Goal: Transaction & Acquisition: Purchase product/service

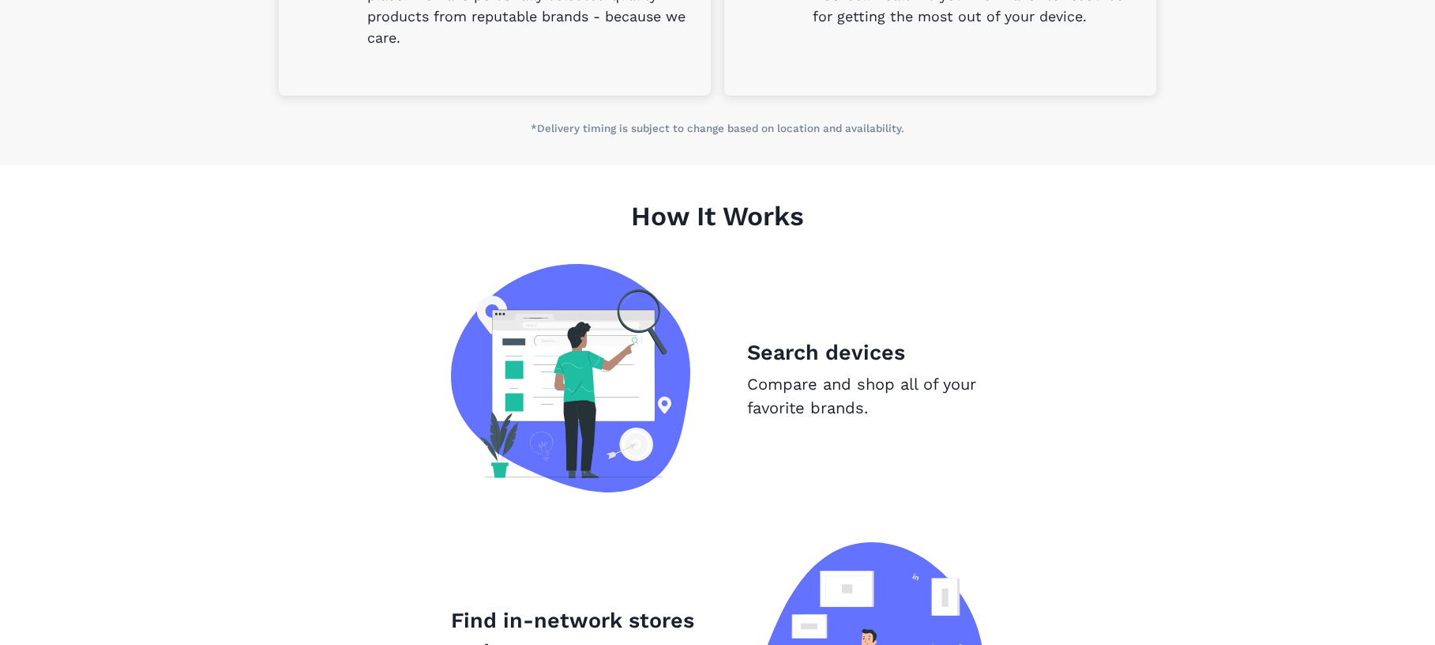
scroll to position [994, 0]
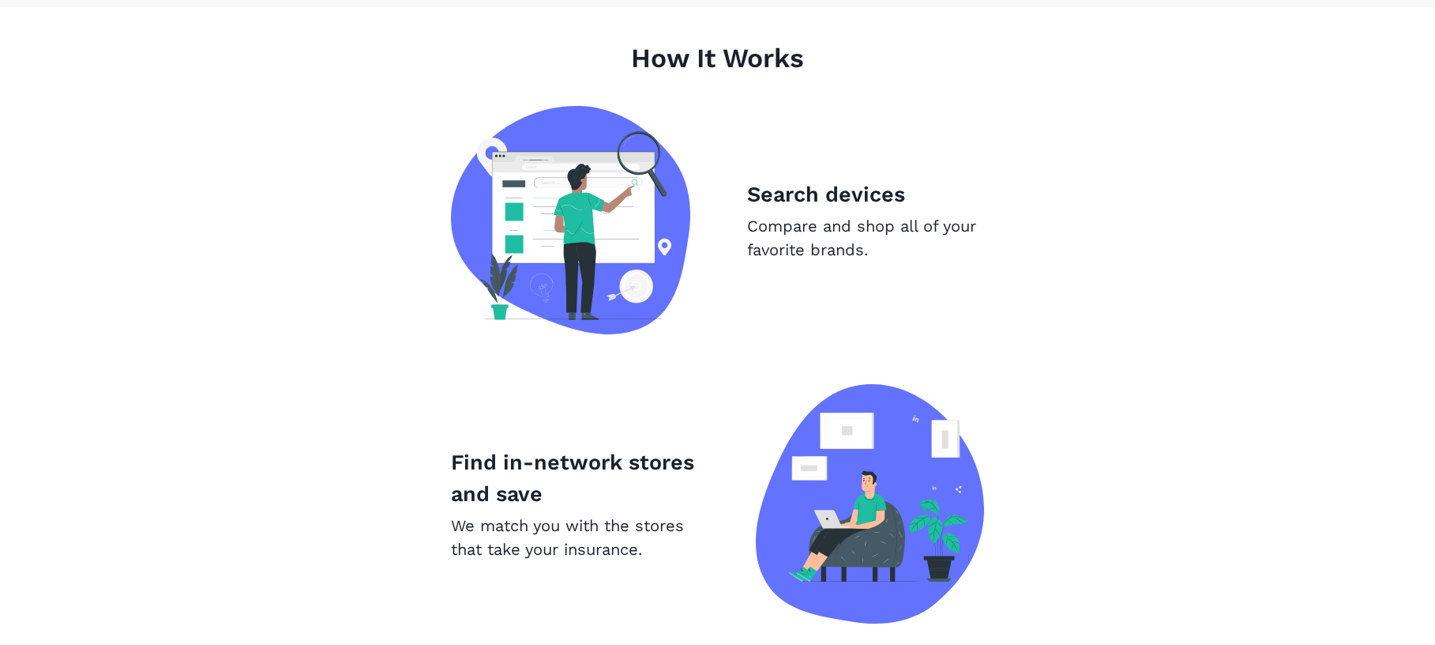
drag, startPoint x: 798, startPoint y: 208, endPoint x: 787, endPoint y: 209, distance: 10.3
click at [792, 208] on p "Search devices" at bounding box center [865, 195] width 237 height 32
click at [786, 234] on p "Compare and shop all of your favorite brands." at bounding box center [865, 237] width 237 height 47
click at [617, 215] on img at bounding box center [570, 220] width 239 height 228
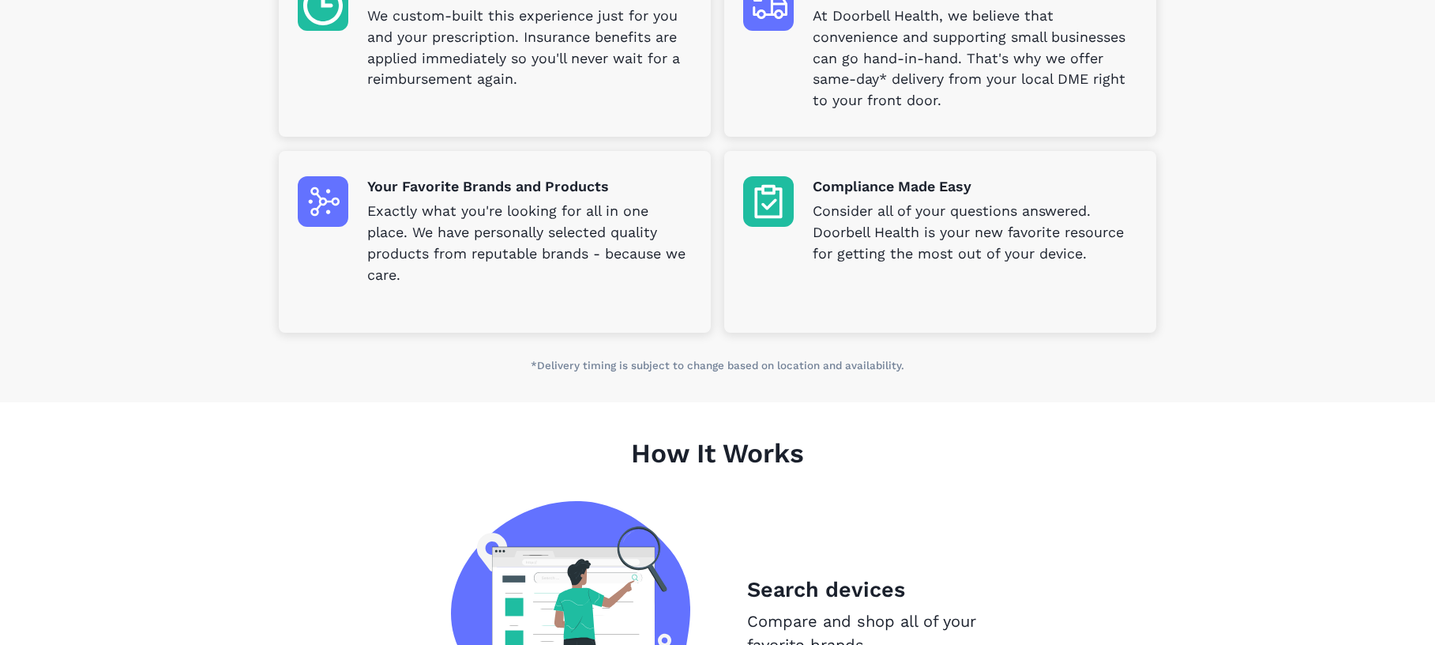
scroll to position [441, 0]
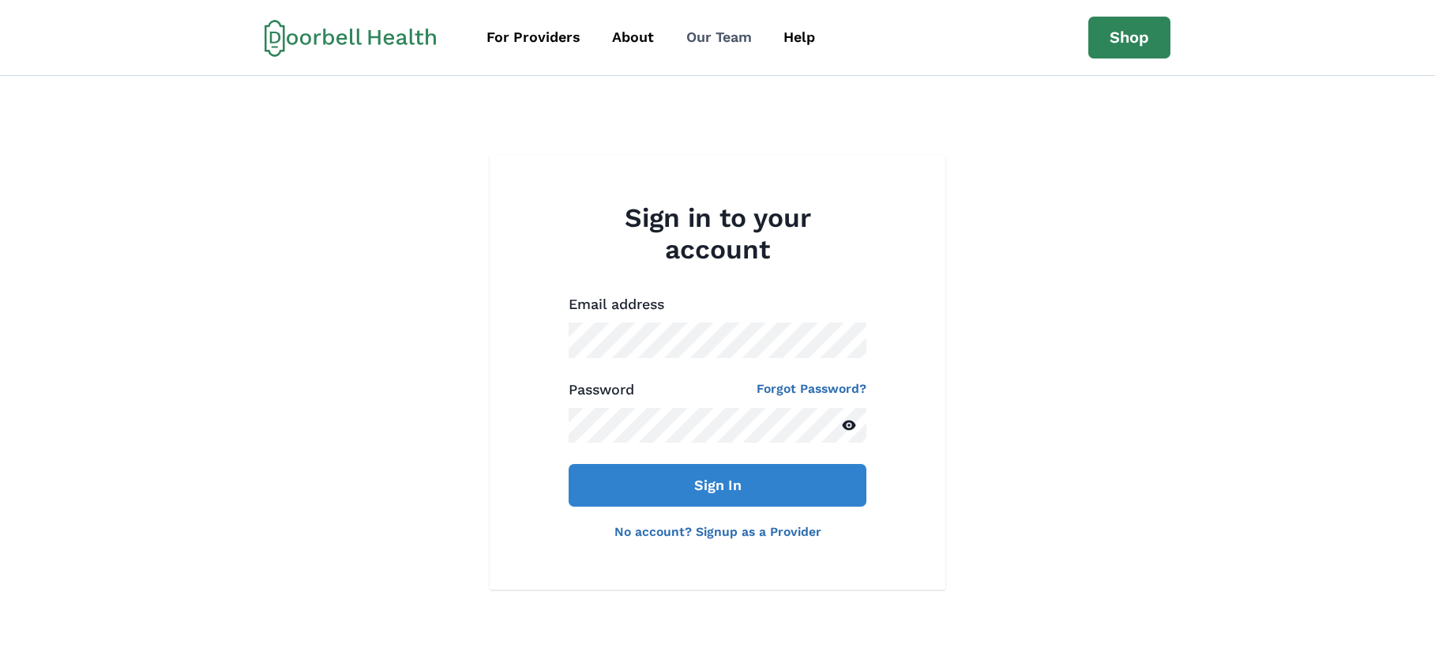
click at [713, 31] on div "Our Team" at bounding box center [719, 37] width 66 height 21
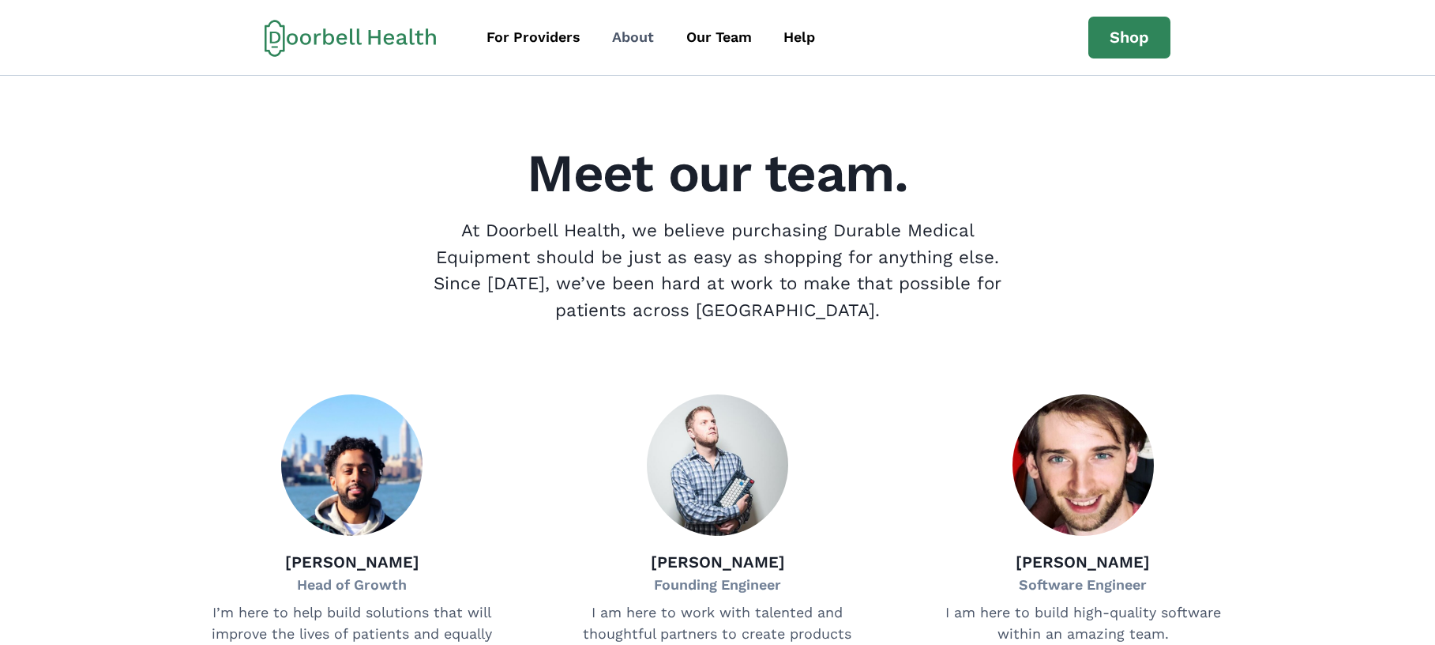
click at [633, 31] on div "About" at bounding box center [633, 37] width 42 height 21
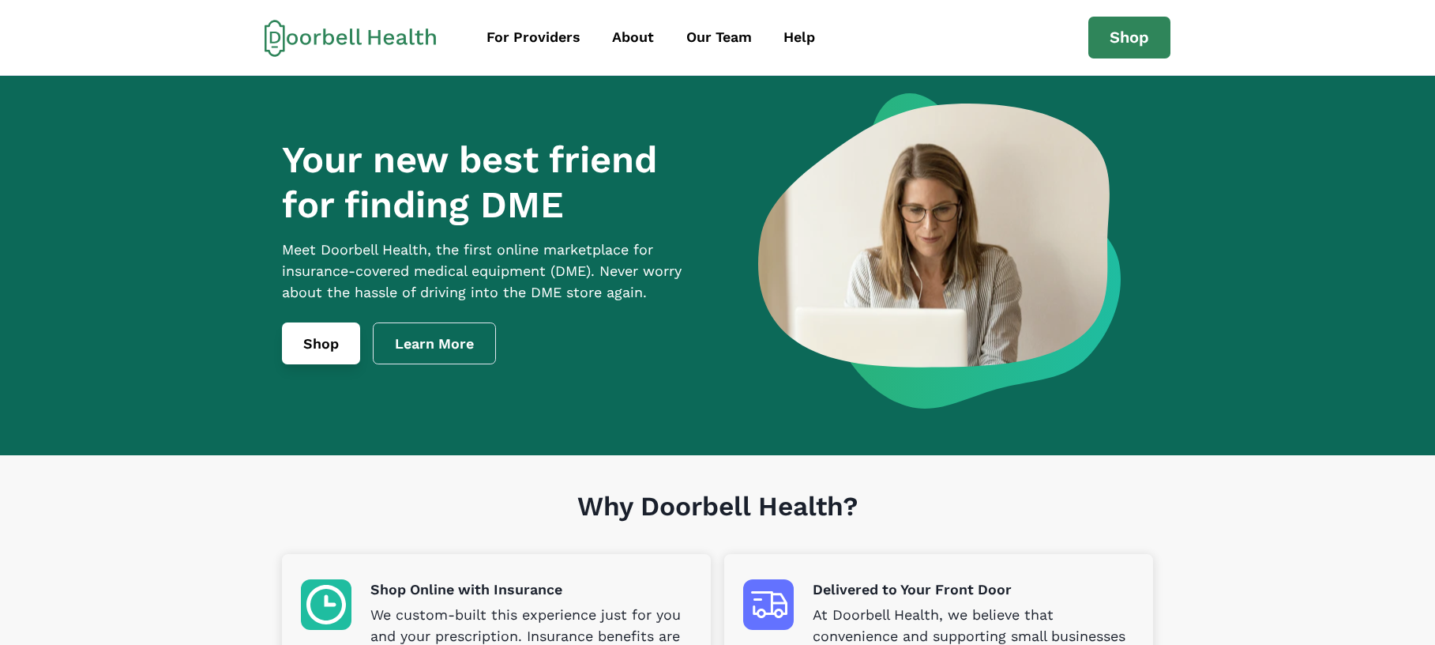
click at [328, 341] on link "Shop" at bounding box center [321, 343] width 78 height 43
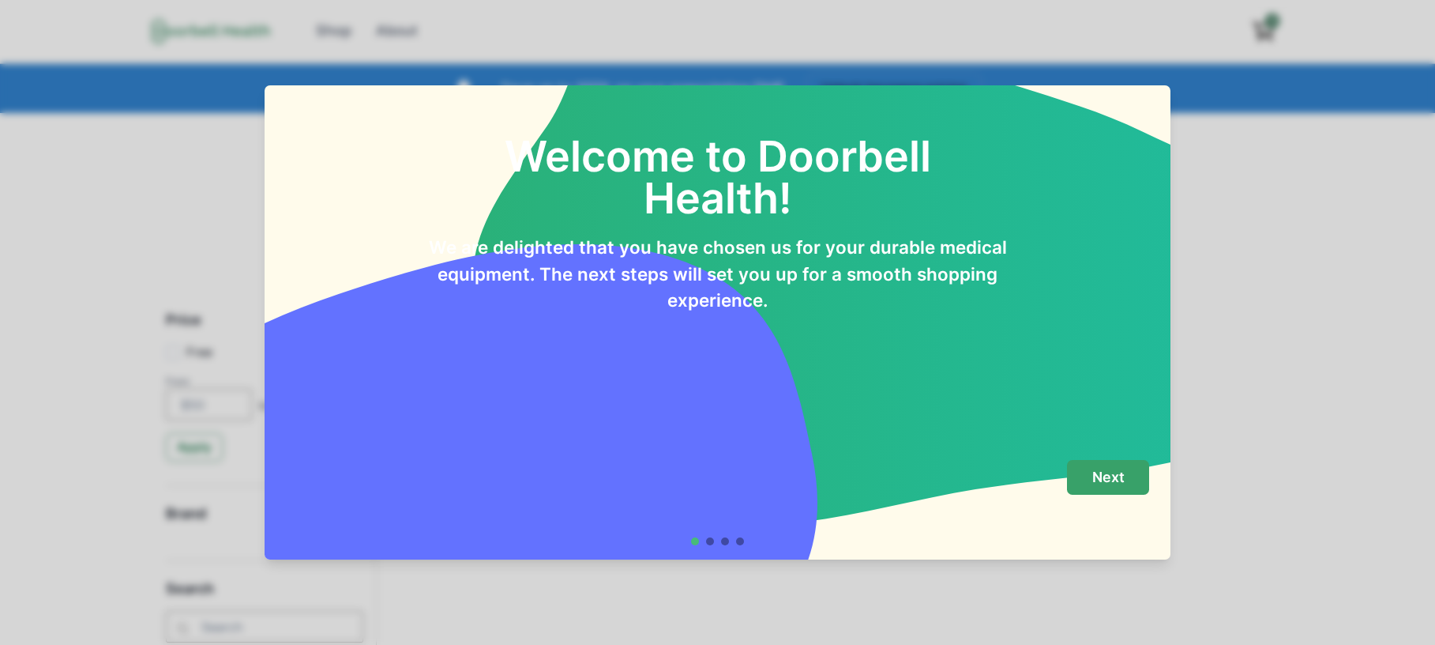
click at [1096, 473] on button "Next" at bounding box center [1108, 478] width 82 height 36
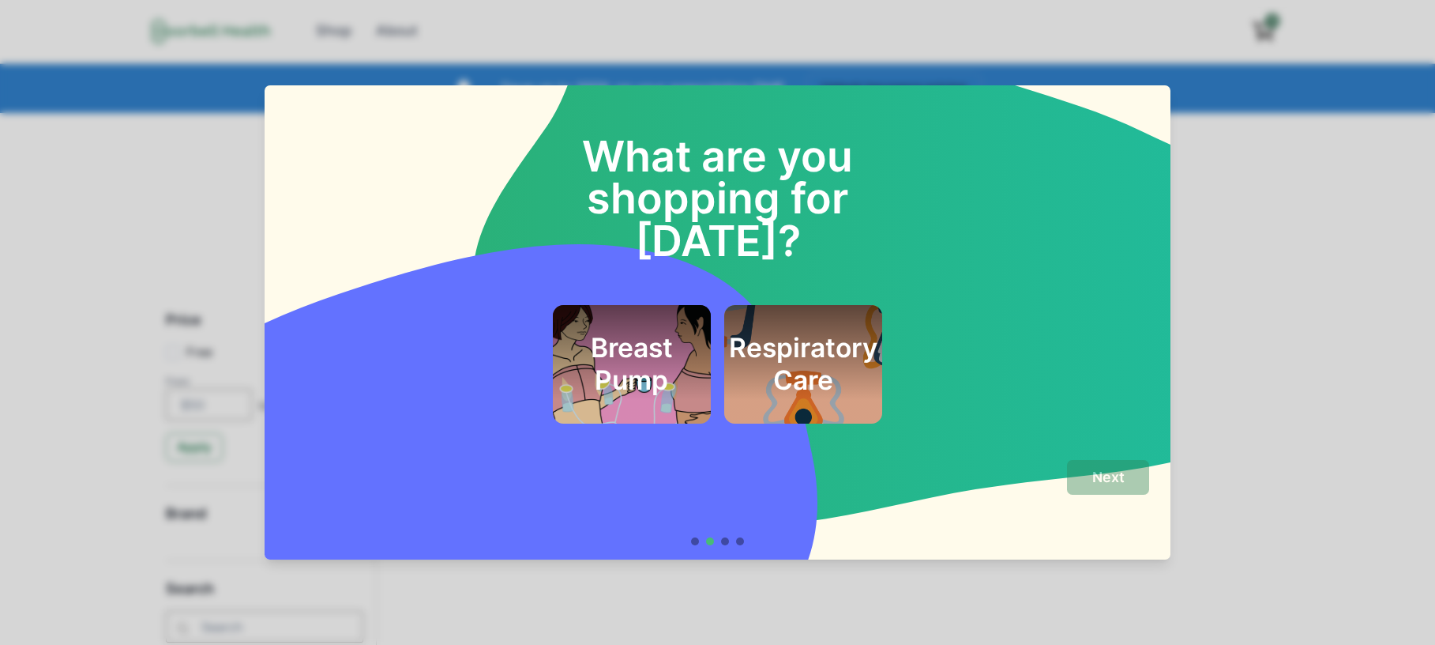
click at [729, 540] on div at bounding box center [725, 541] width 8 height 8
click at [795, 332] on h2 "Respiratory Care" at bounding box center [803, 364] width 148 height 64
click at [1103, 471] on p "Next" at bounding box center [1108, 476] width 32 height 17
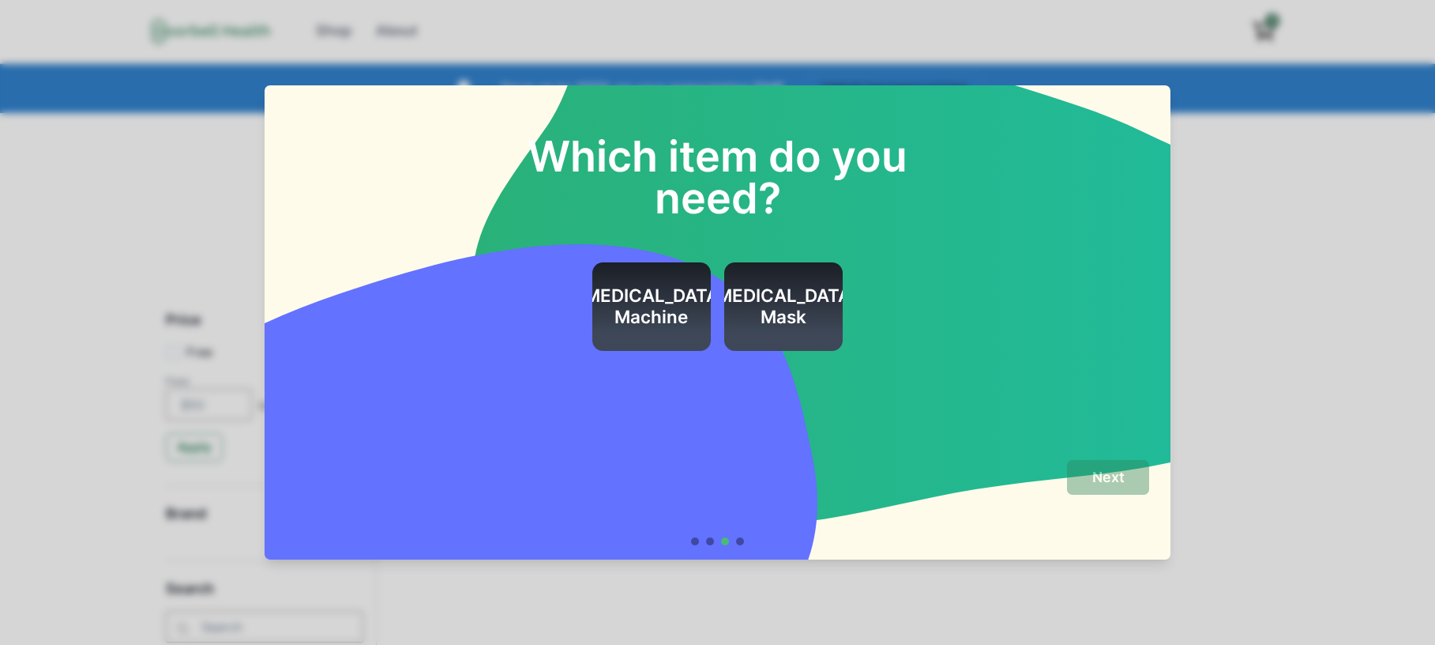
click at [744, 539] on div at bounding box center [740, 541] width 8 height 8
click at [659, 331] on div "CPAP Machine" at bounding box center [651, 306] width 148 height 89
click at [1125, 479] on p "Next" at bounding box center [1108, 476] width 32 height 17
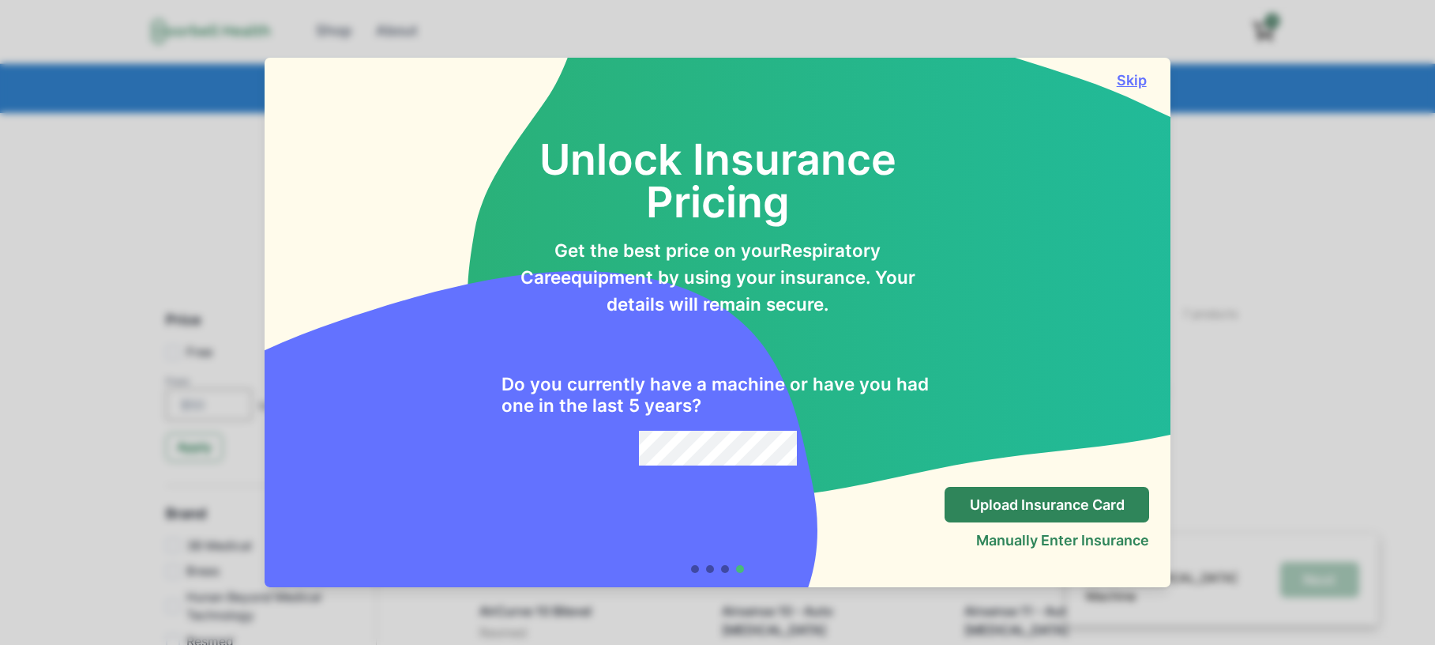
click at [1130, 76] on button "Skip" at bounding box center [1132, 80] width 36 height 17
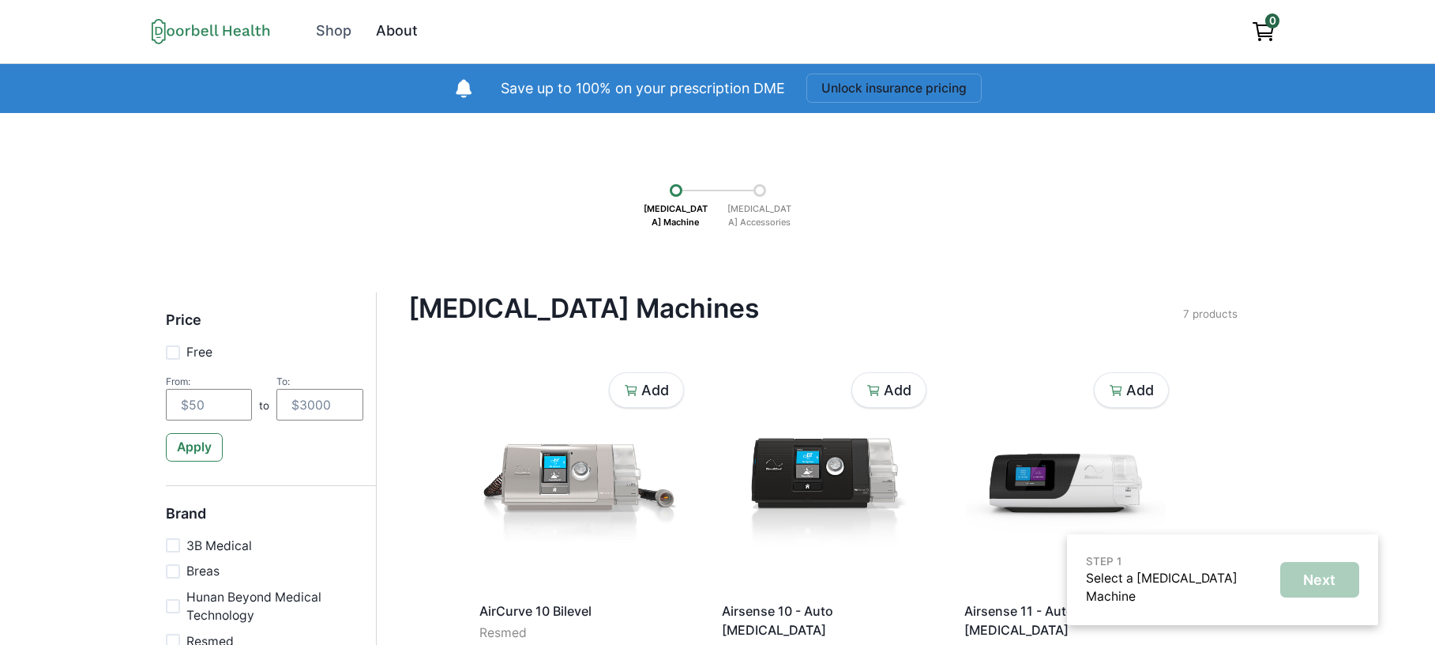
click at [412, 27] on div "About" at bounding box center [397, 31] width 42 height 21
